Goal: Use online tool/utility: Utilize a website feature to perform a specific function

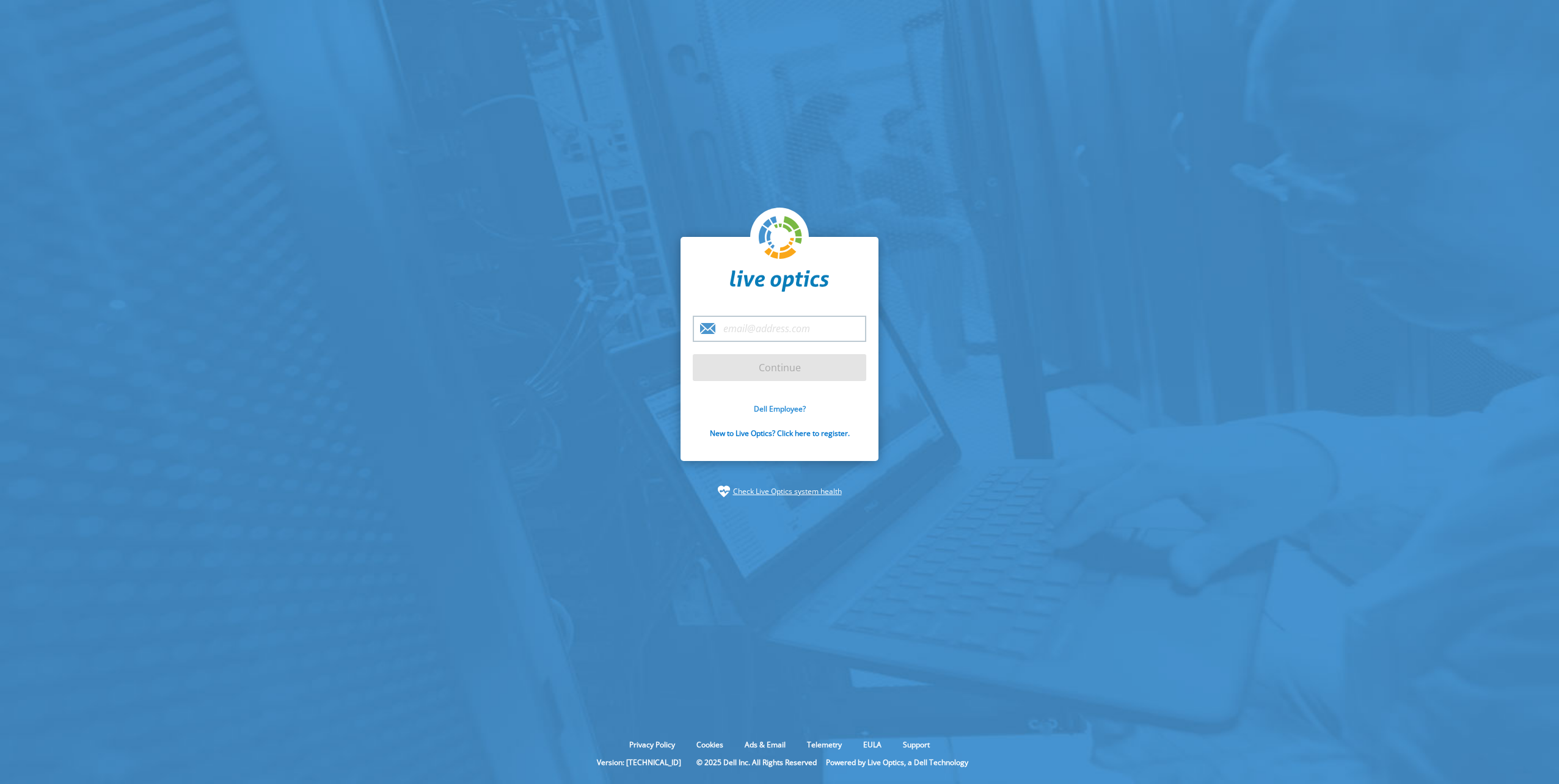
click at [781, 405] on link "Dell Employee?" at bounding box center [780, 408] width 52 height 11
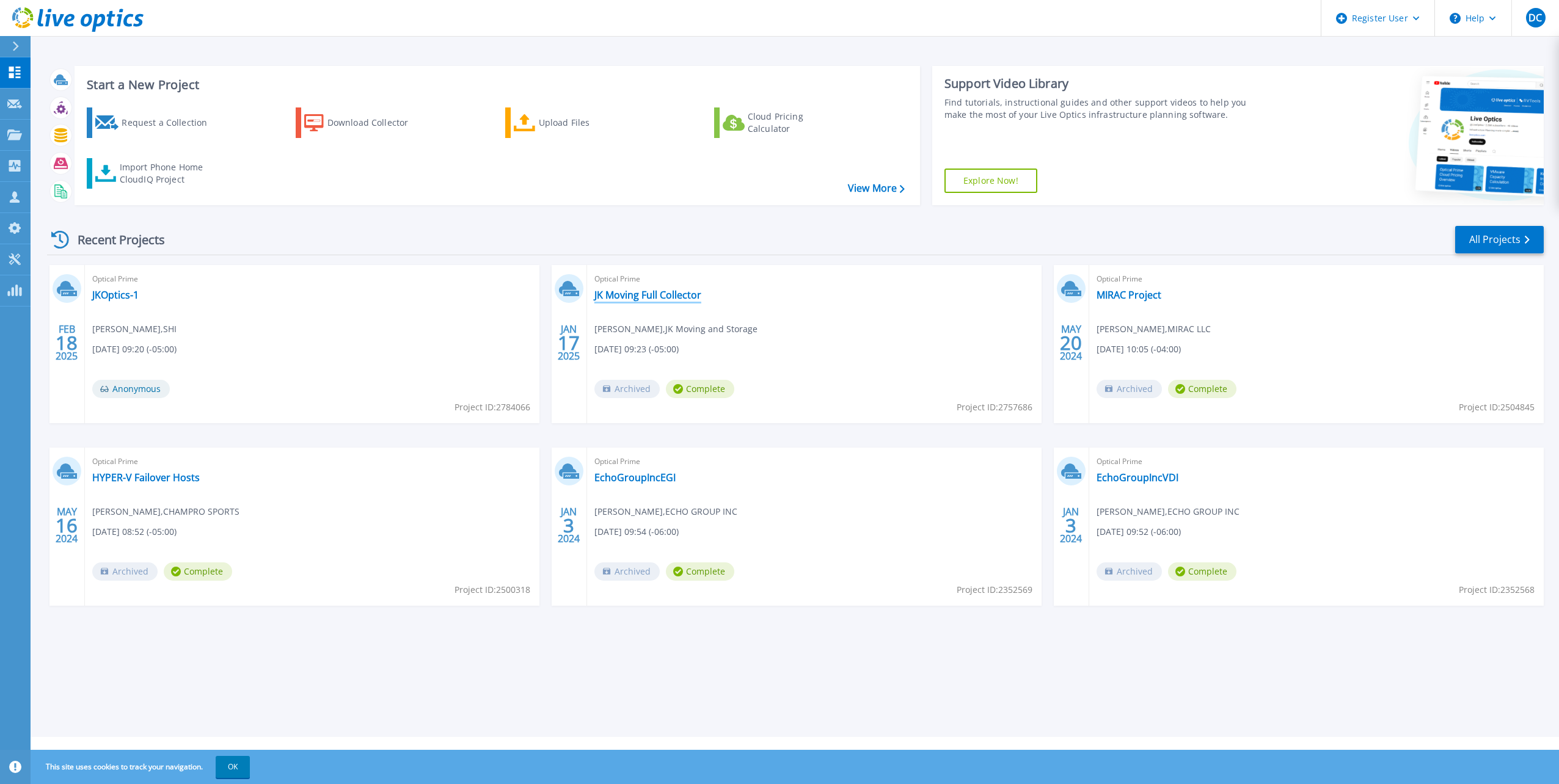
click at [631, 293] on link "JK Moving Full Collector" at bounding box center [648, 295] width 107 height 12
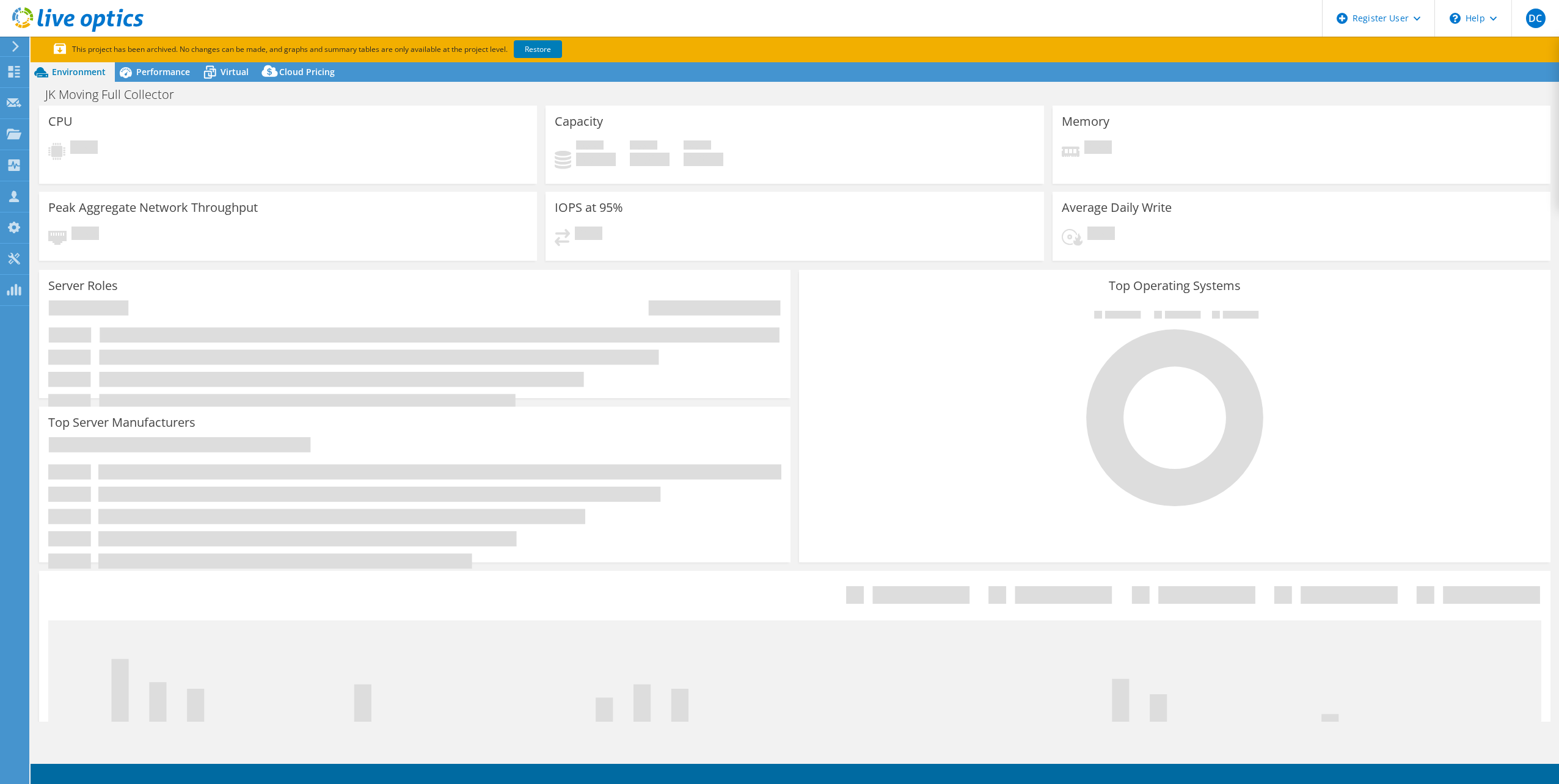
select select "USD"
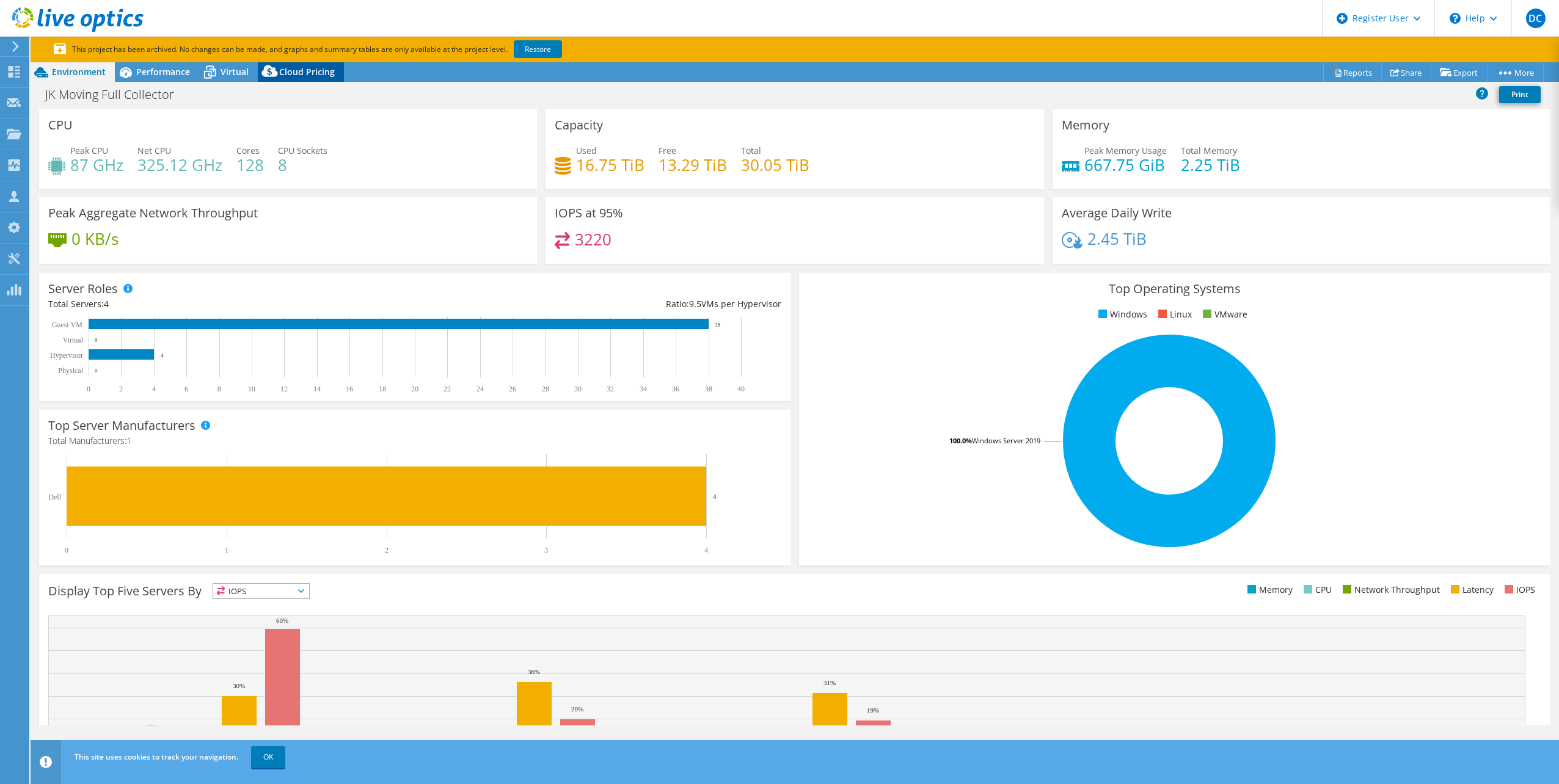
click at [281, 67] on icon at bounding box center [269, 74] width 25 height 25
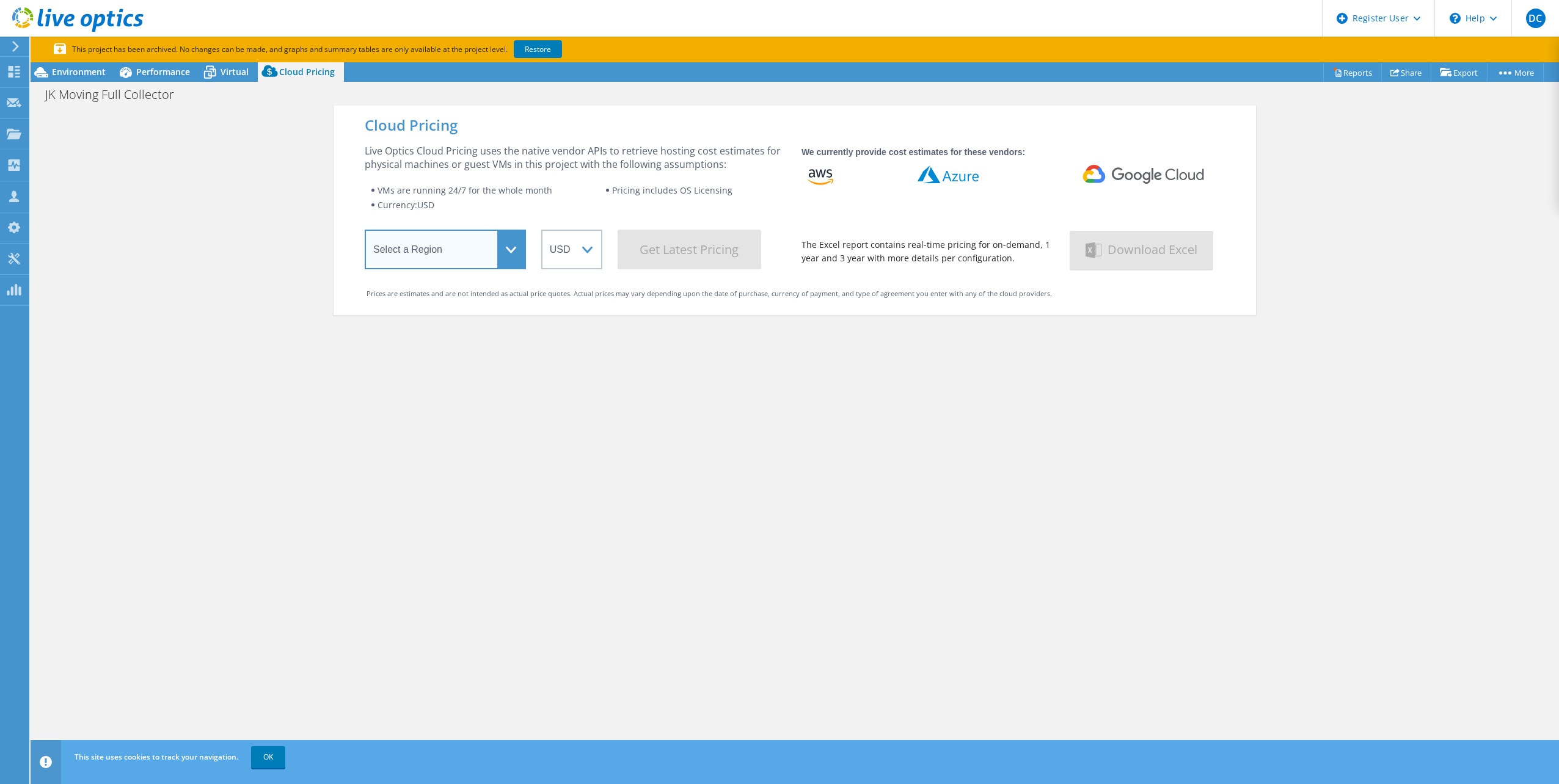
click at [500, 240] on select "Select a Region [GEOGRAPHIC_DATA] ([GEOGRAPHIC_DATA]) [GEOGRAPHIC_DATA] ([GEOGR…" at bounding box center [445, 249] width 161 height 39
select select "USEast"
click at [365, 232] on select "Select a Region [GEOGRAPHIC_DATA] ([GEOGRAPHIC_DATA]) [GEOGRAPHIC_DATA] ([GEOGR…" at bounding box center [445, 249] width 161 height 39
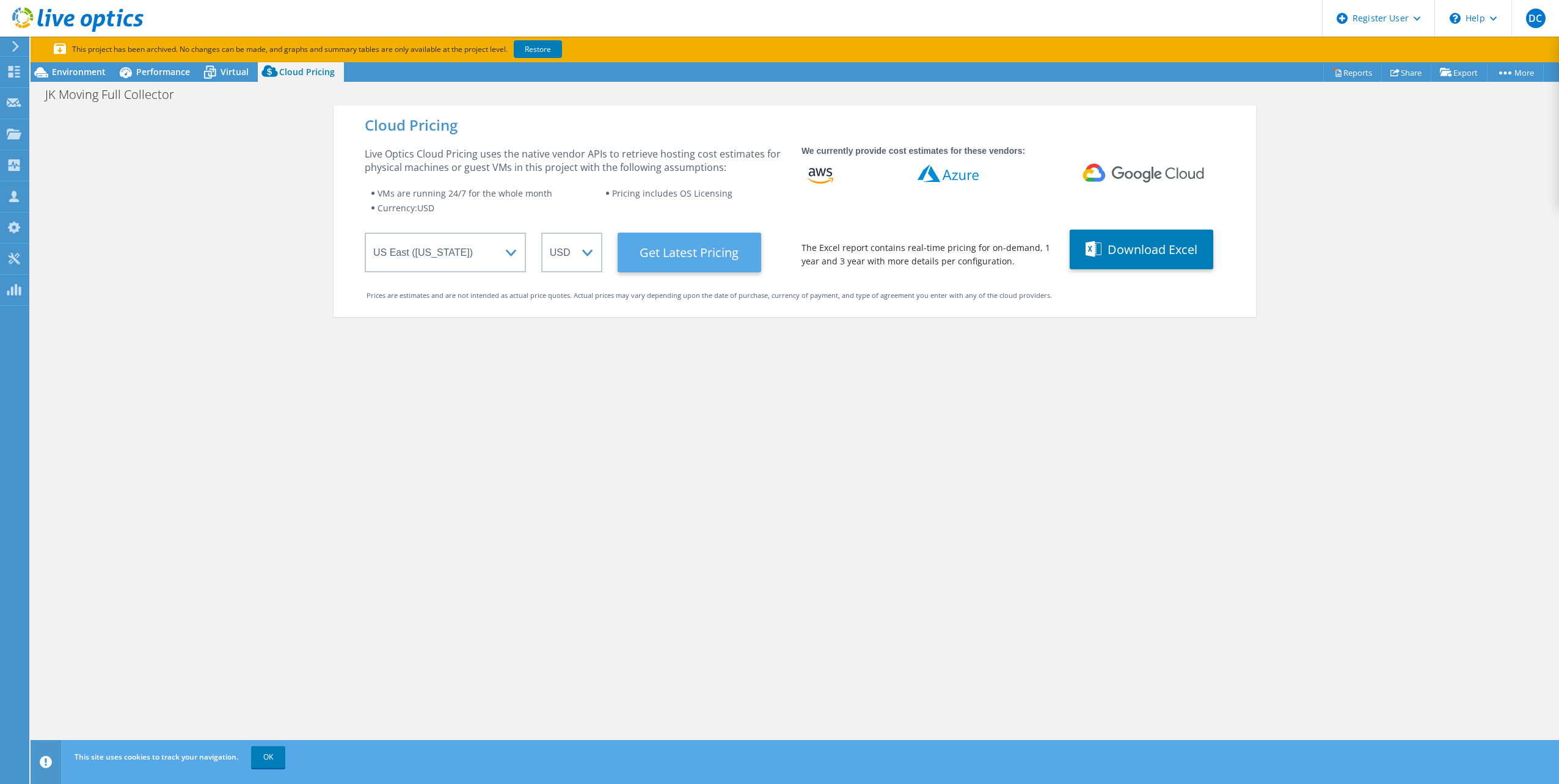
click at [687, 250] on Latest "Get Latest Pricing" at bounding box center [690, 252] width 144 height 39
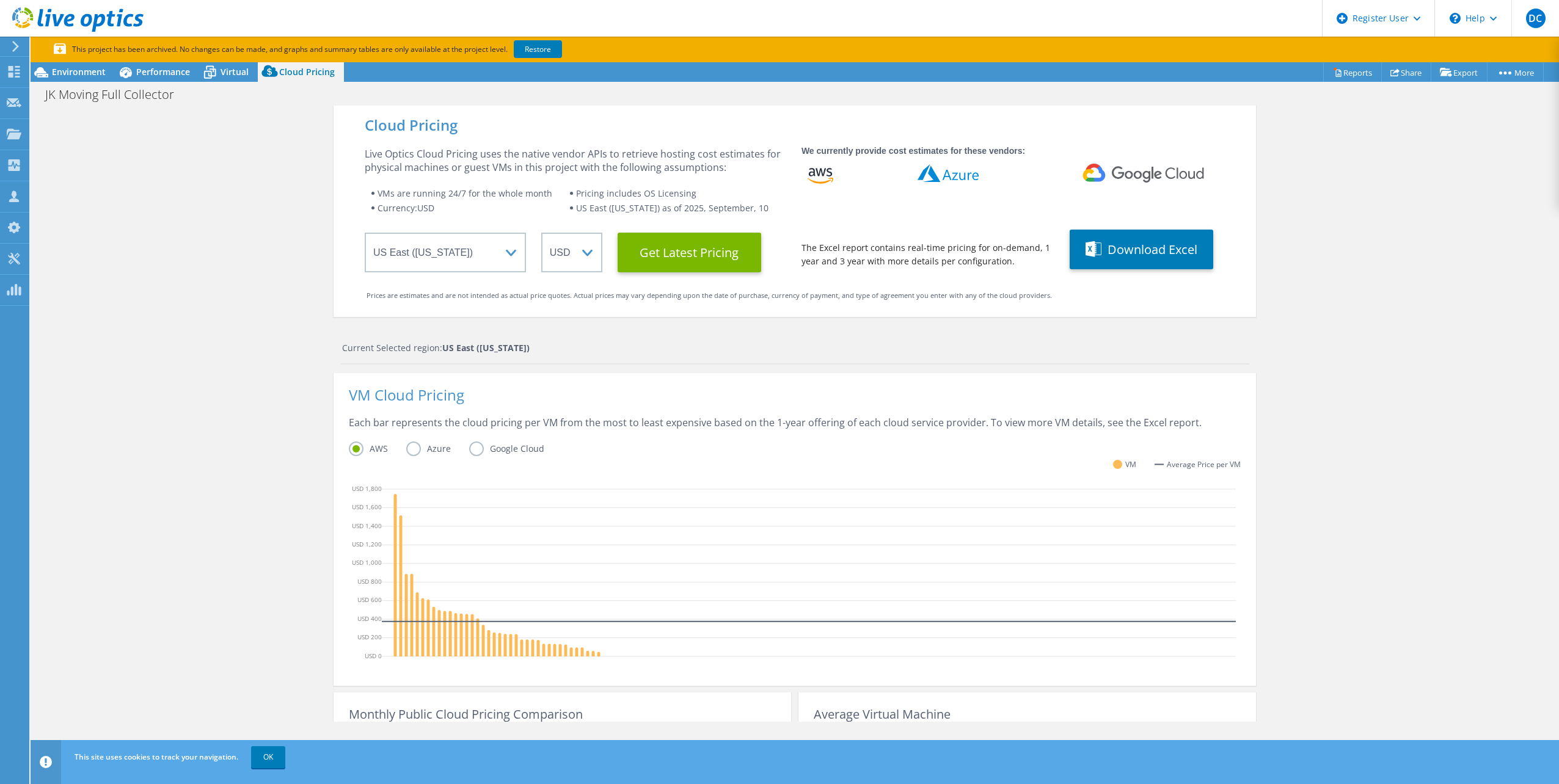
scroll to position [150, 0]
